Goal: Task Accomplishment & Management: Check status

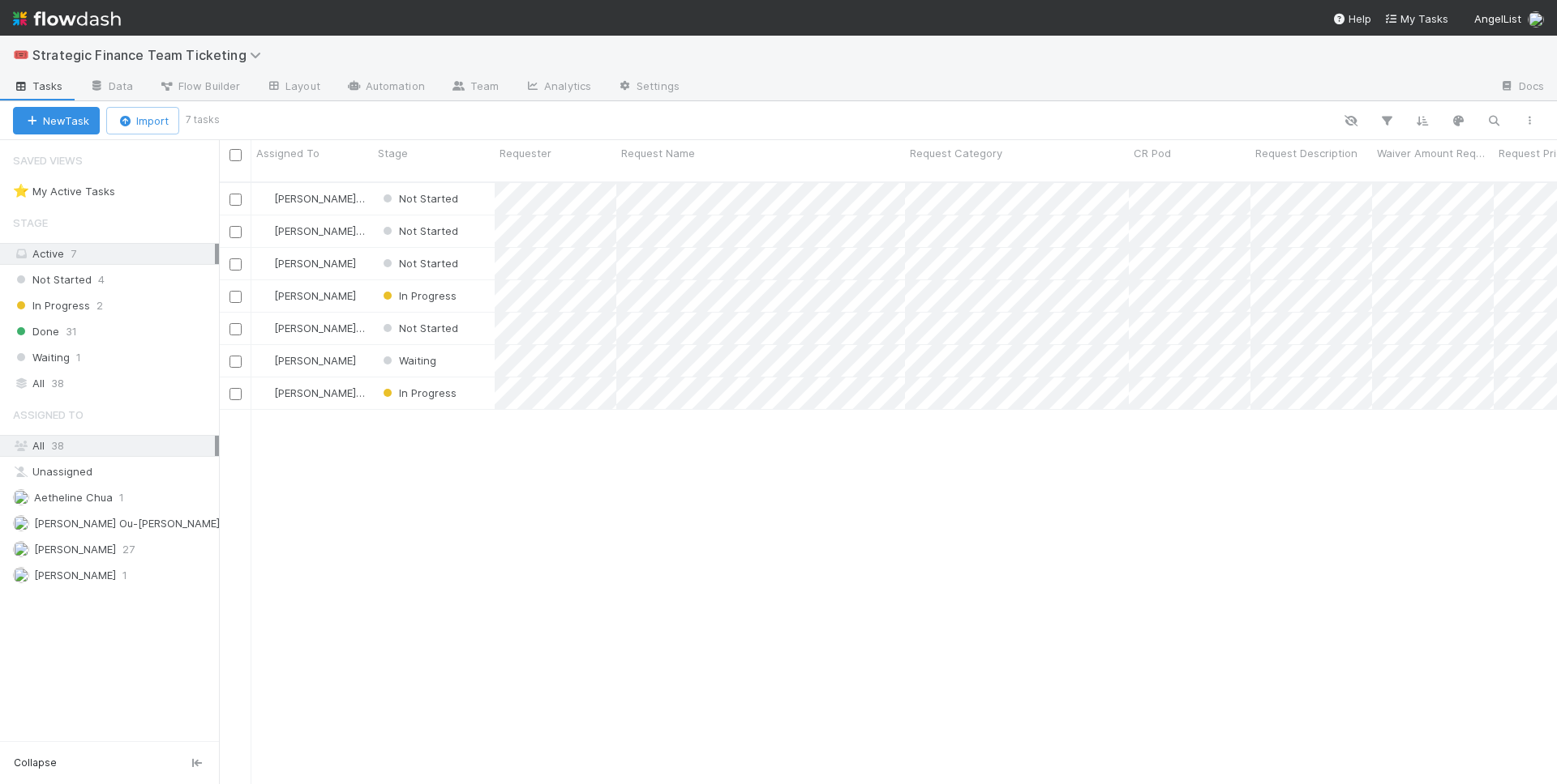
scroll to position [616, 1338]
click at [478, 188] on div "Not Started" at bounding box center [433, 199] width 121 height 32
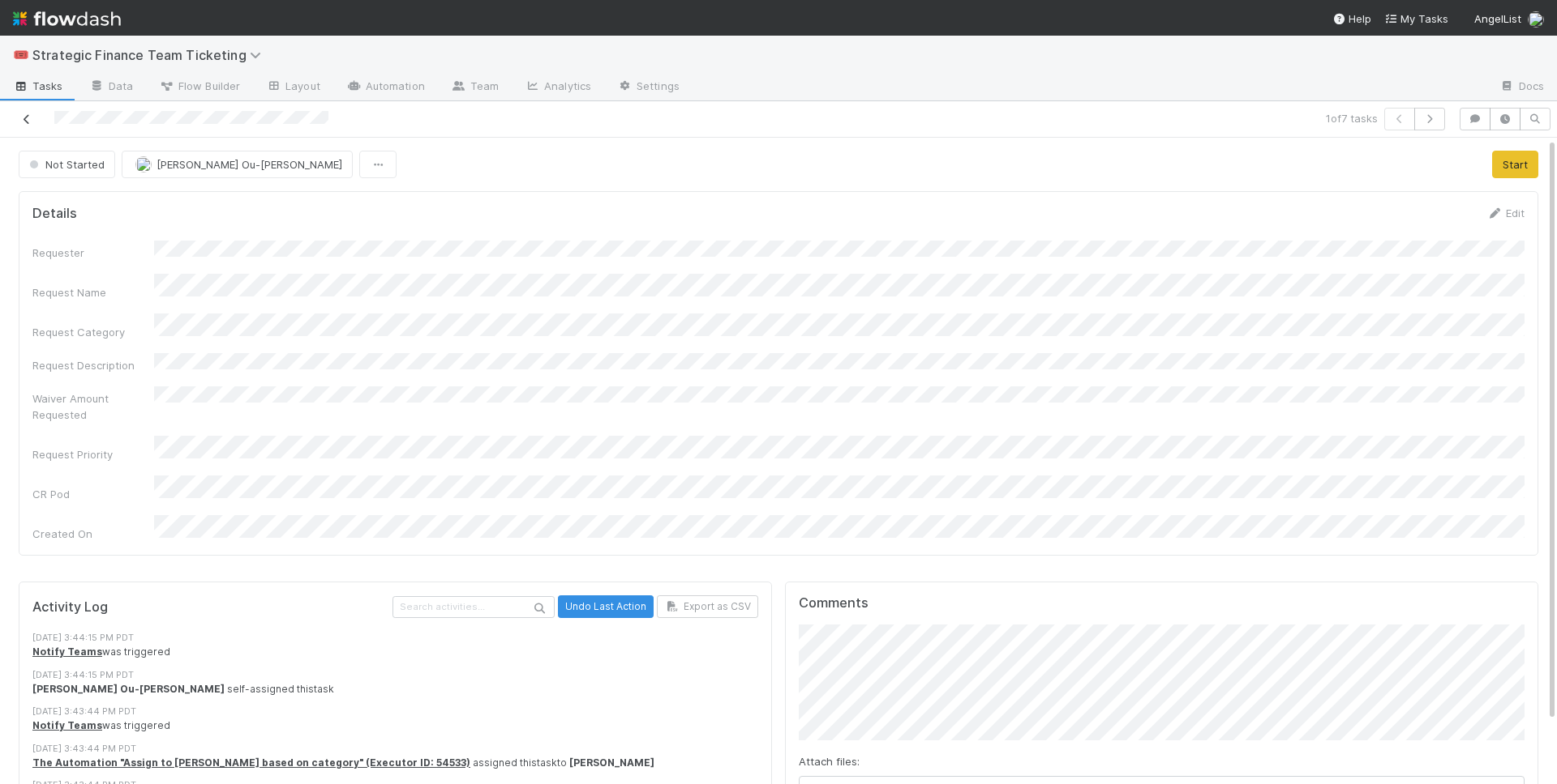
click at [29, 123] on icon at bounding box center [26, 119] width 16 height 11
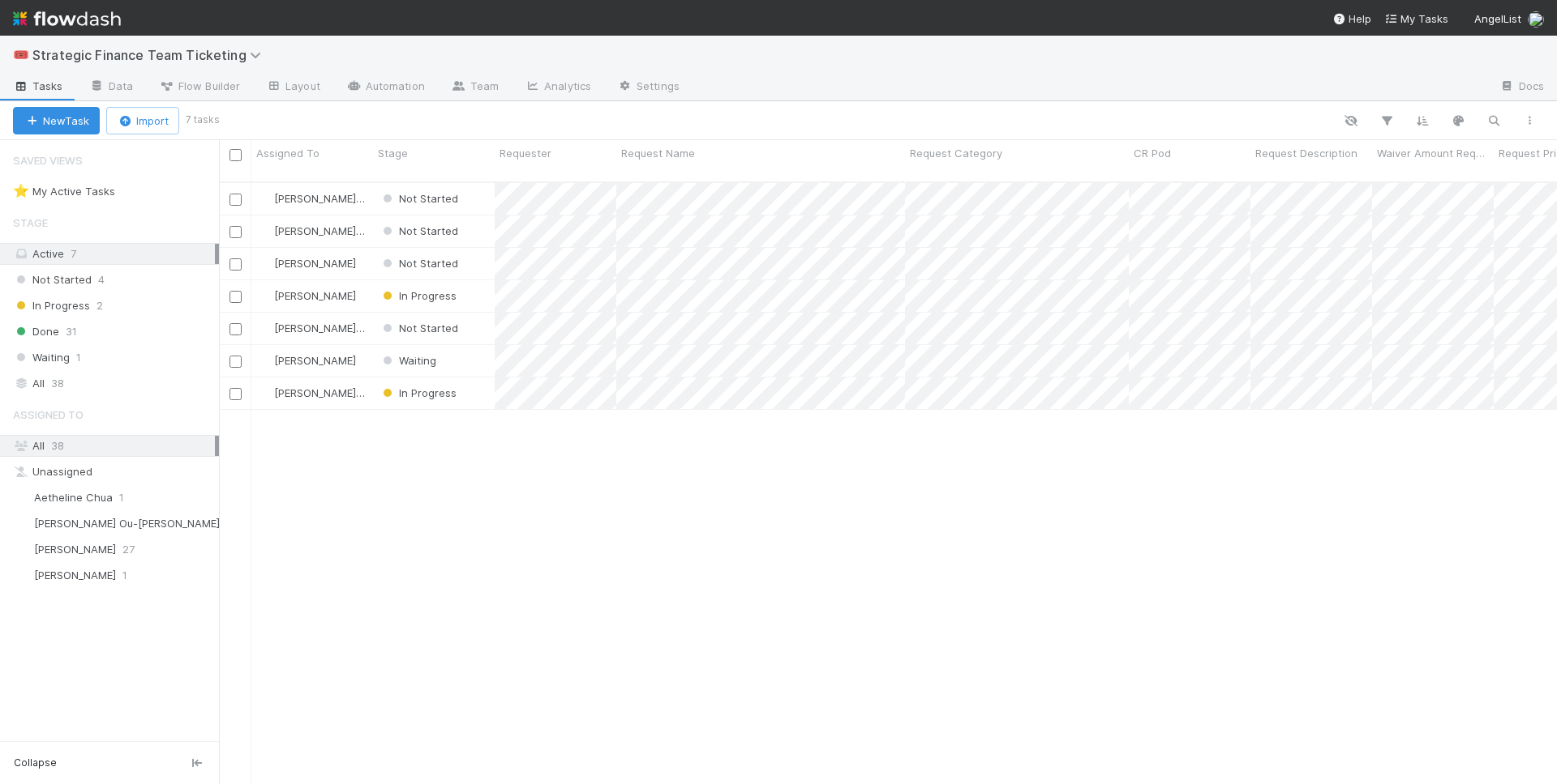
scroll to position [616, 1338]
click at [421, 289] on span "In Progress" at bounding box center [418, 295] width 77 height 13
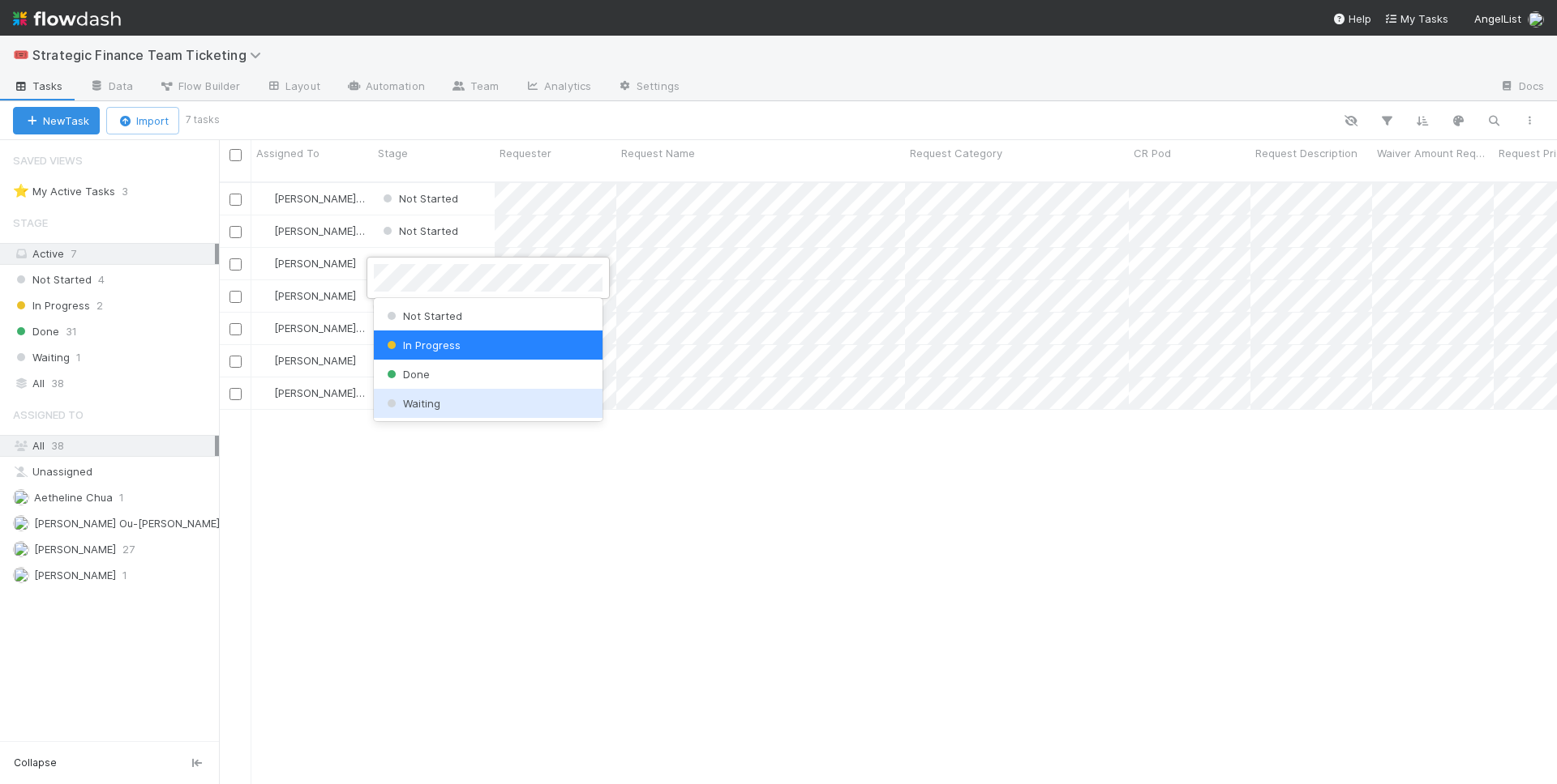
click at [420, 401] on span "Waiting" at bounding box center [411, 404] width 57 height 13
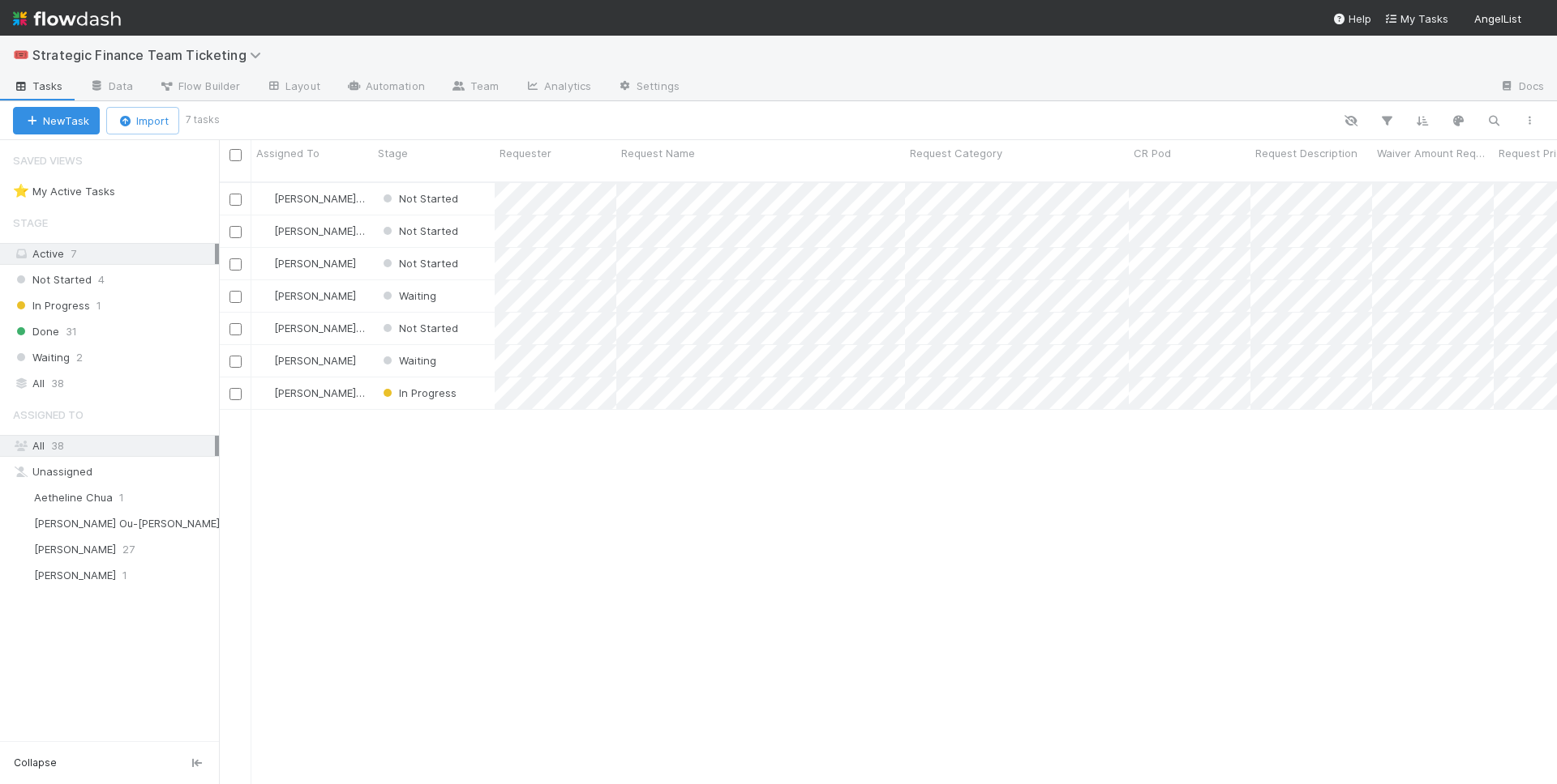
scroll to position [616, 1338]
click at [479, 248] on div "Not Started" at bounding box center [433, 263] width 121 height 32
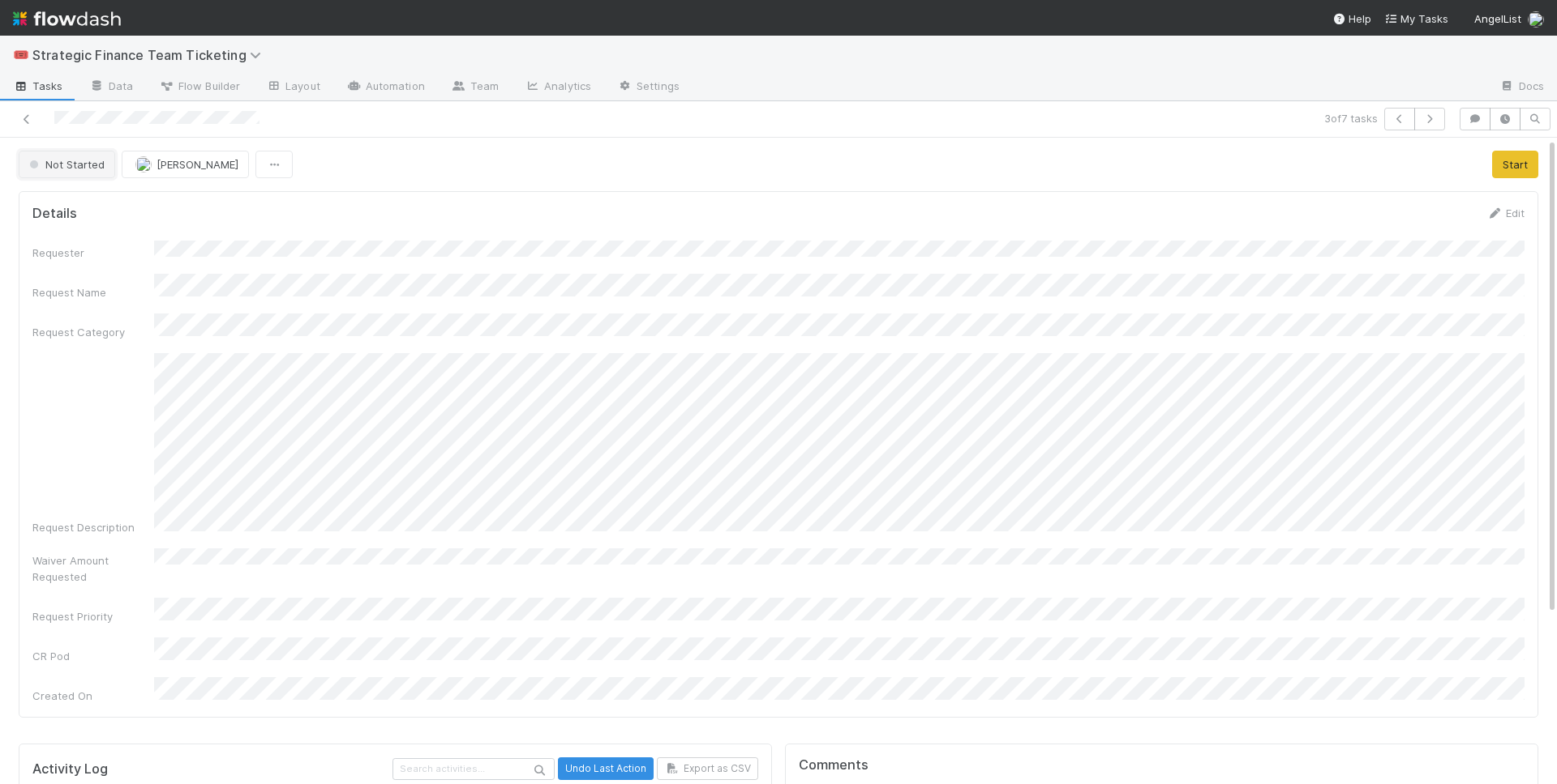
click at [93, 170] on span "Not Started" at bounding box center [65, 164] width 78 height 13
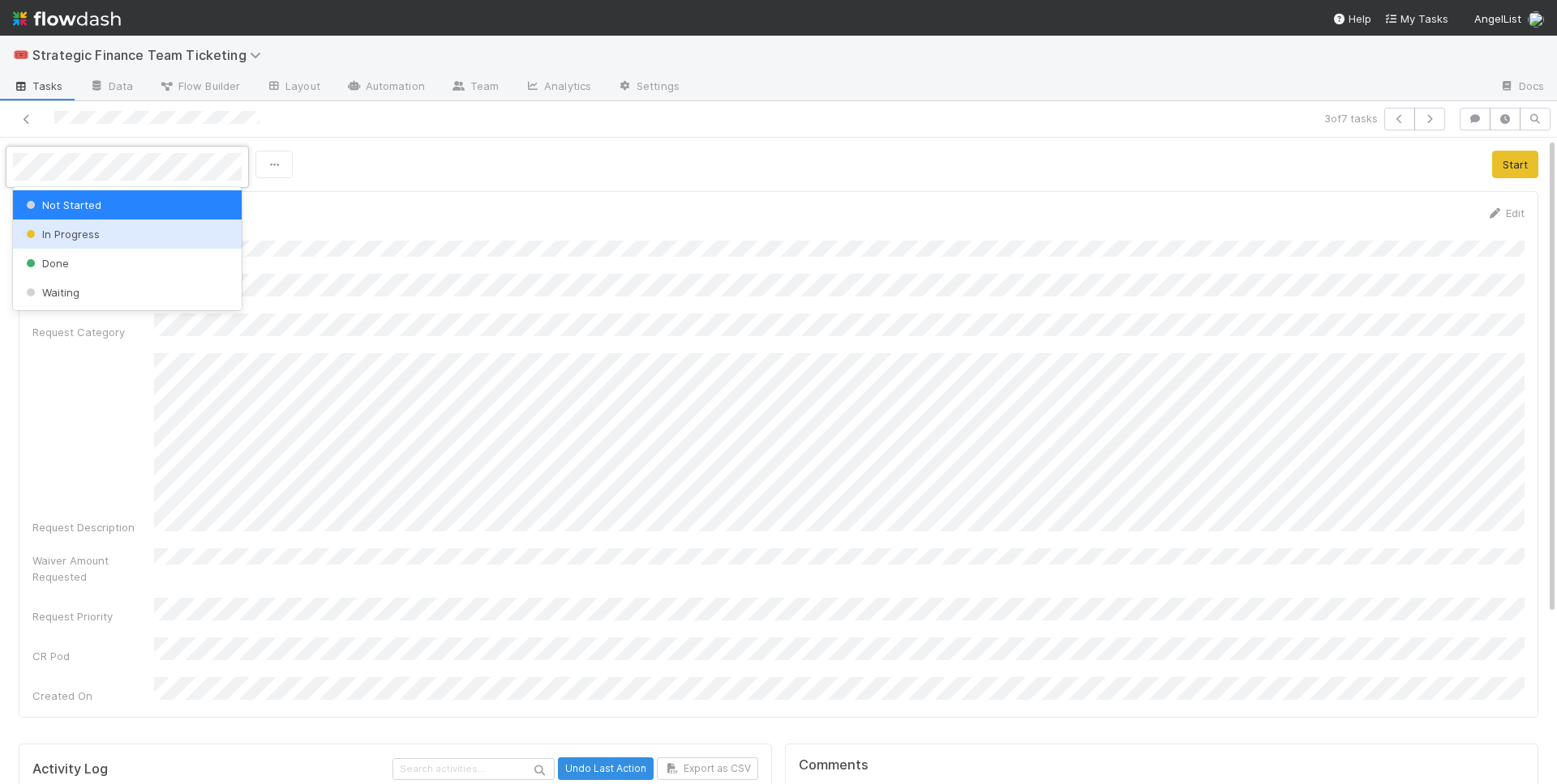
click at [89, 235] on span "In Progress" at bounding box center [61, 234] width 77 height 13
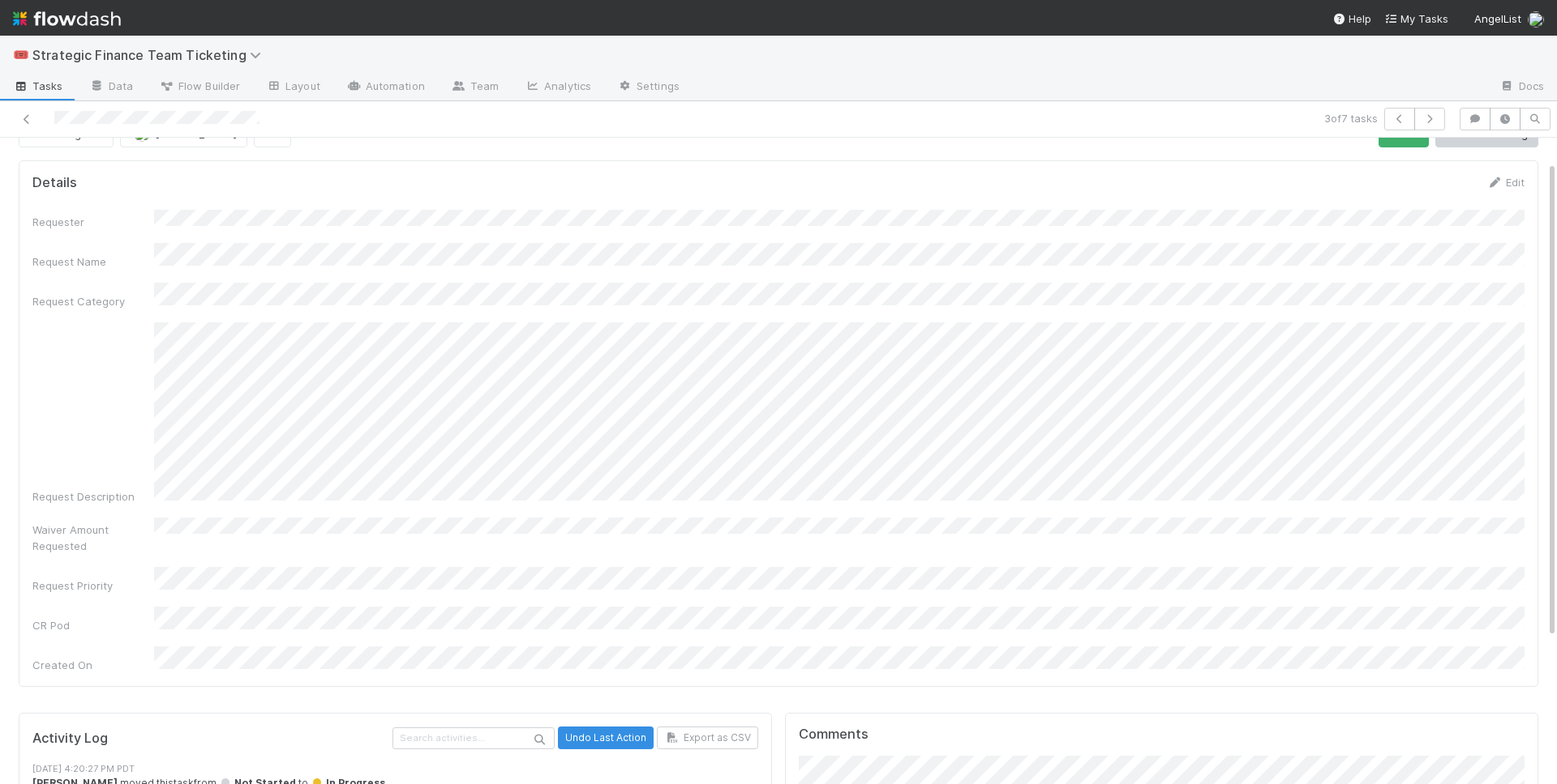
scroll to position [32, 0]
click at [31, 119] on icon at bounding box center [26, 119] width 16 height 11
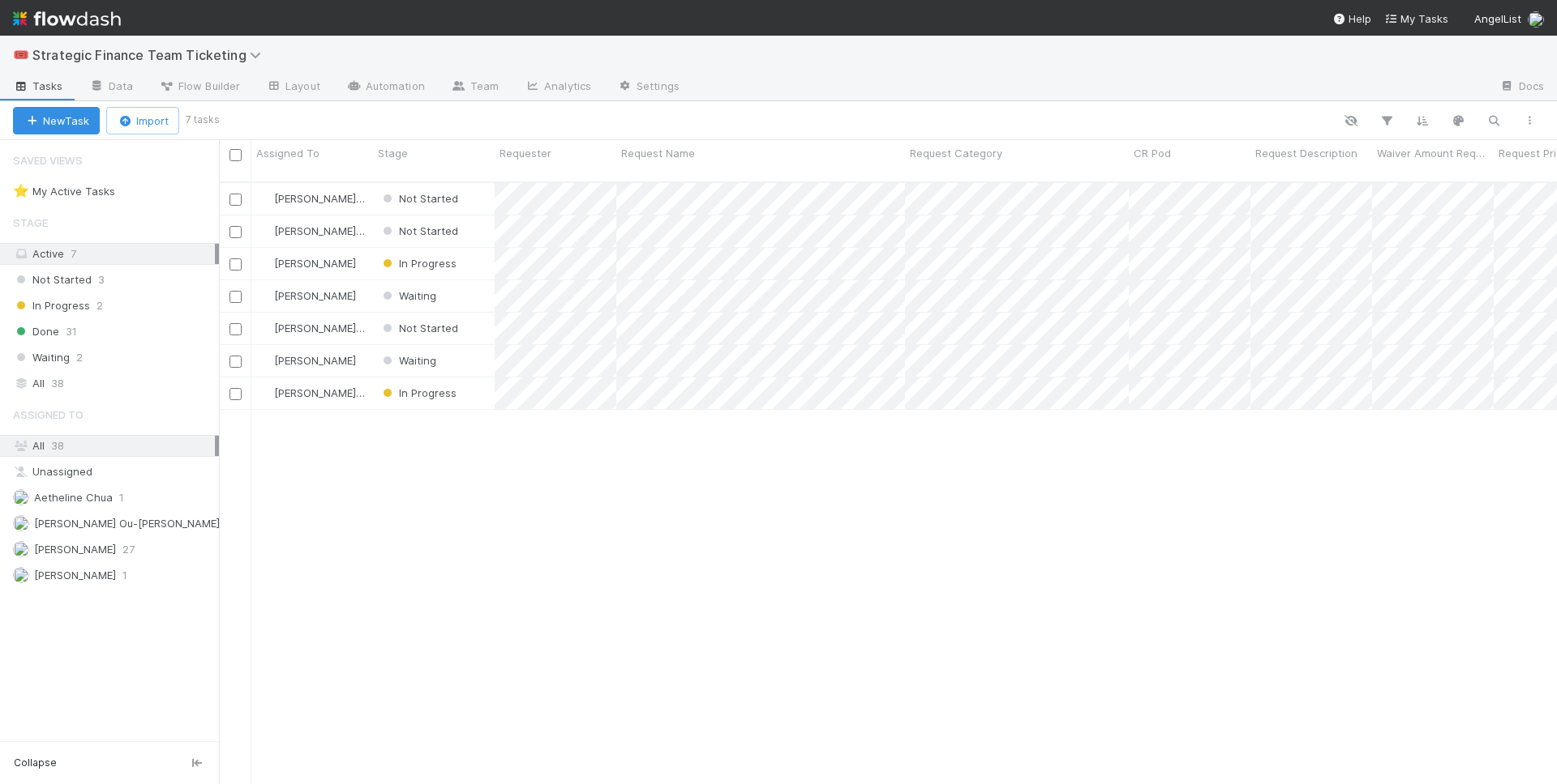
scroll to position [616, 1338]
click at [176, 60] on span "Strategic Finance Team Ticketing" at bounding box center [151, 56] width 237 height 16
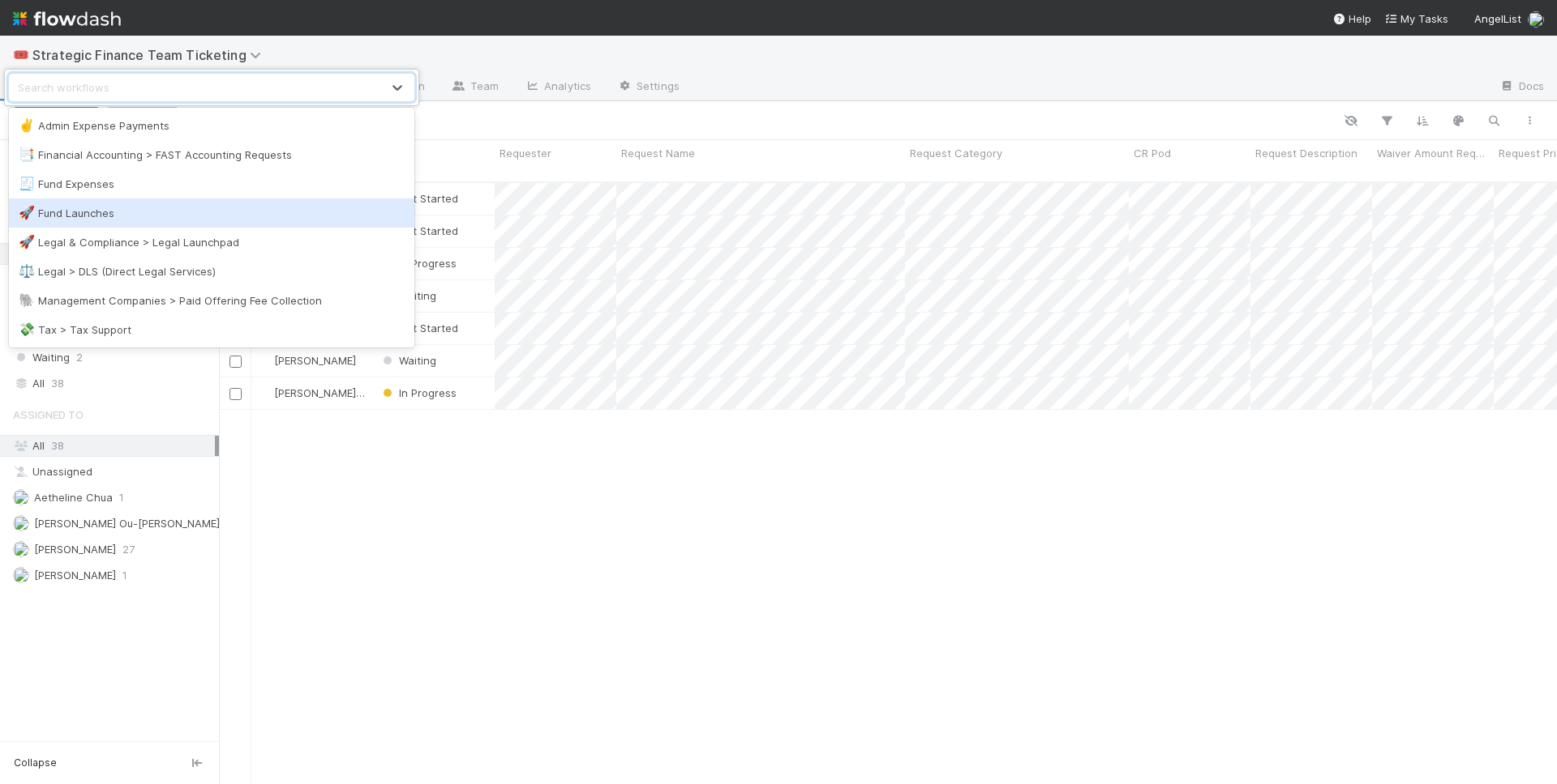
click at [120, 212] on div "🚀 Fund Launches" at bounding box center [211, 213] width 386 height 16
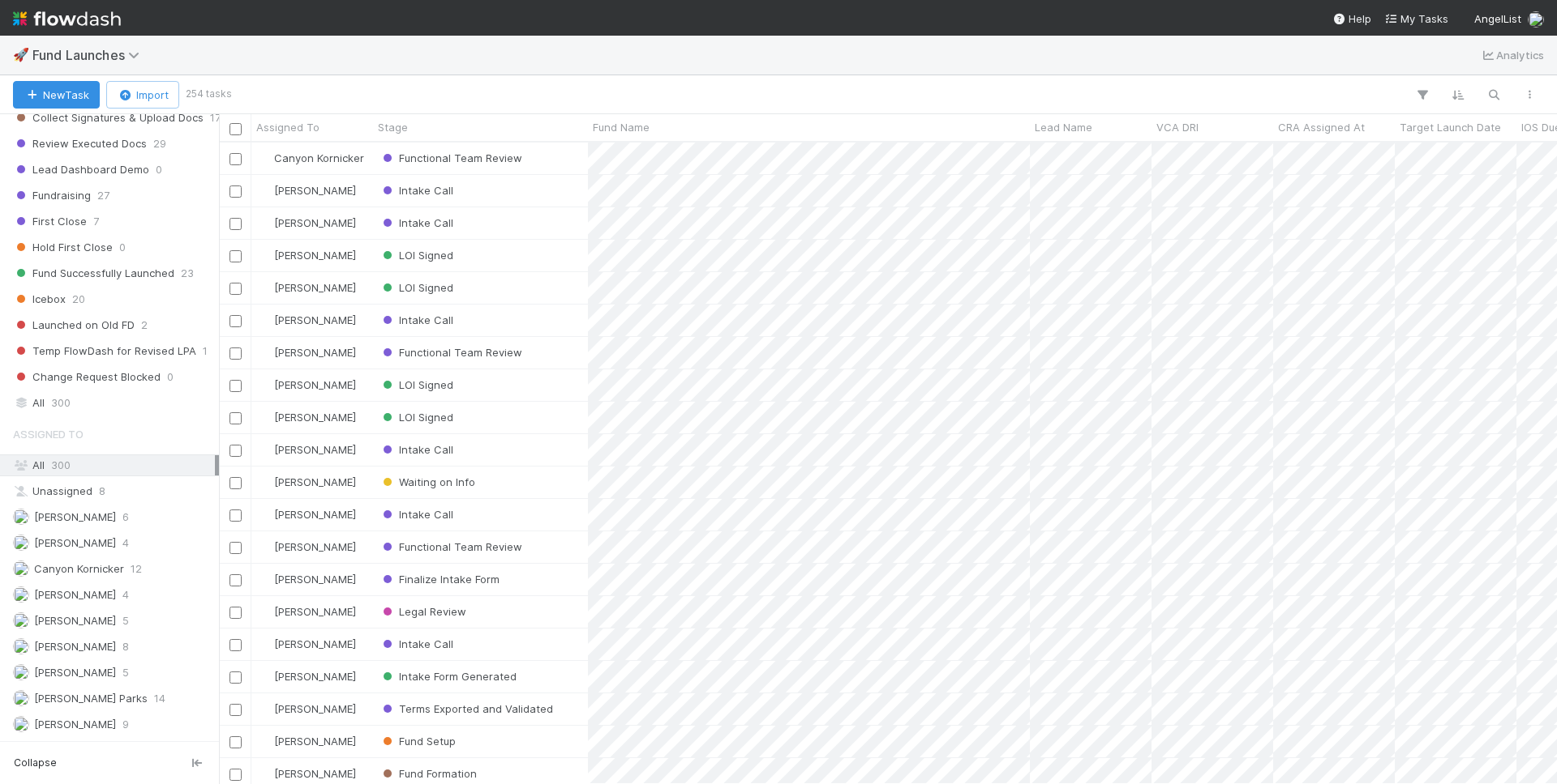
scroll to position [841, 0]
